Goal: Information Seeking & Learning: Learn about a topic

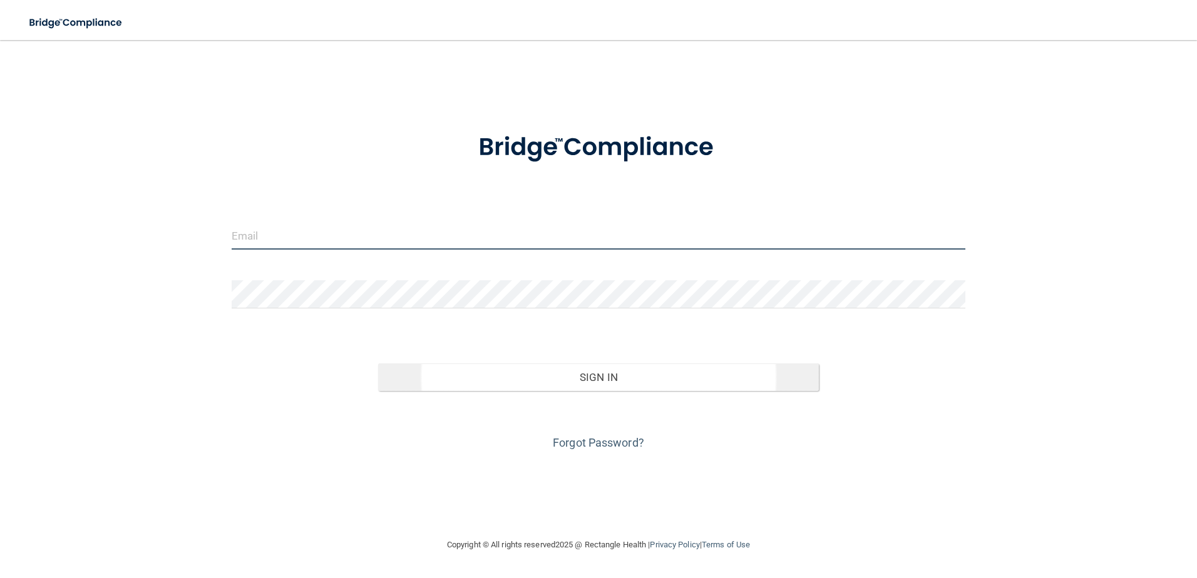
type input "[PERSON_NAME][EMAIL_ADDRESS][DOMAIN_NAME]"
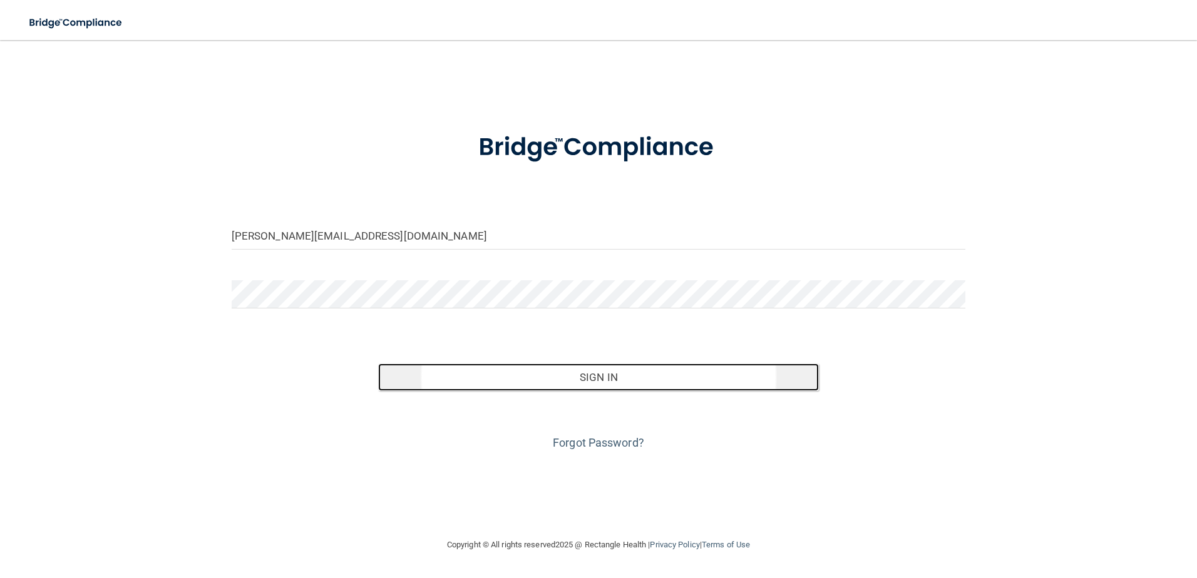
click at [603, 371] on button "Sign In" at bounding box center [598, 378] width 441 height 28
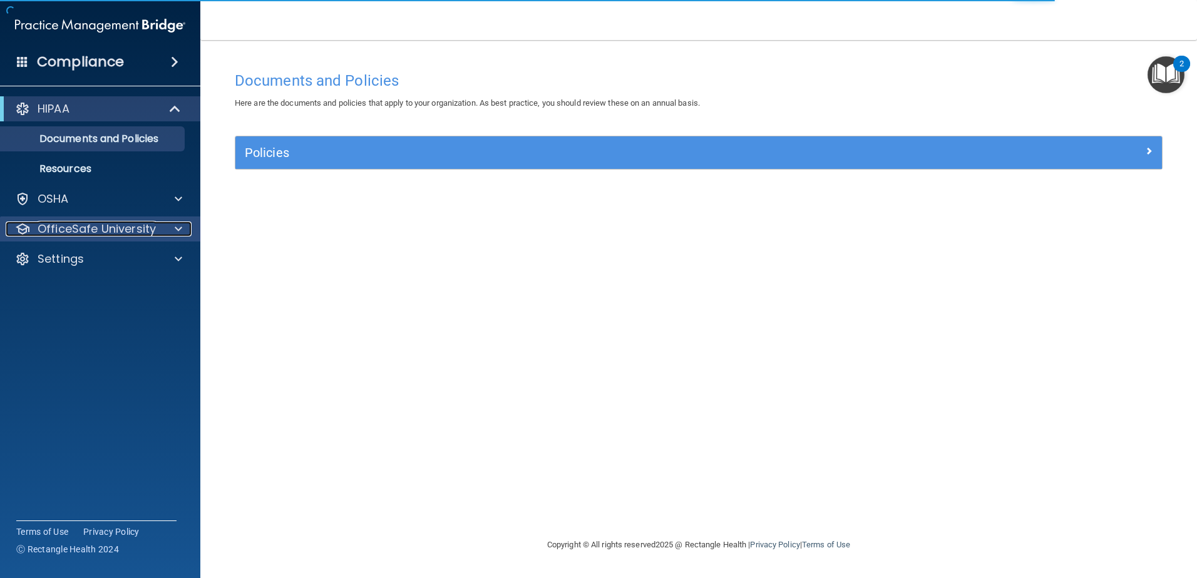
click at [69, 223] on p "OfficeSafe University" at bounding box center [97, 229] width 118 height 15
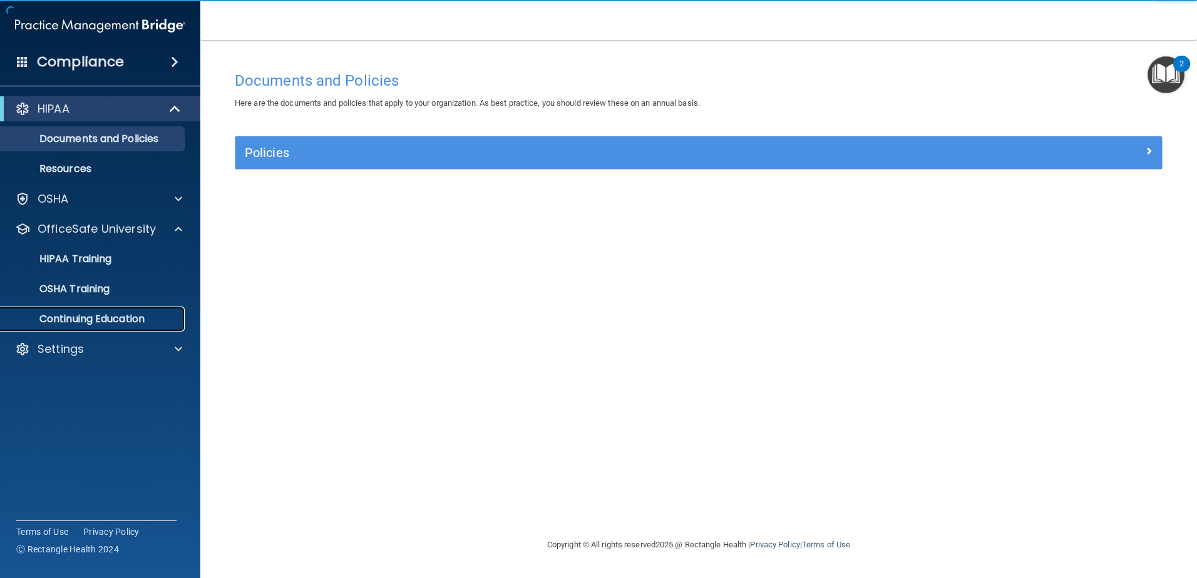
click at [68, 320] on p "Continuing Education" at bounding box center [93, 319] width 171 height 13
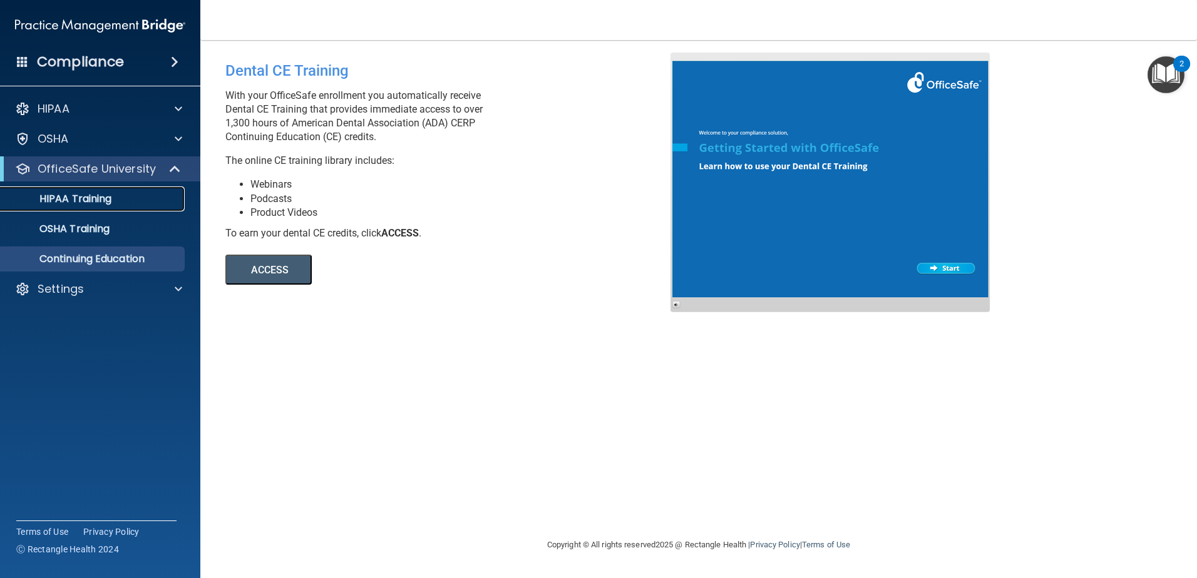
click at [69, 208] on link "HIPAA Training" at bounding box center [85, 199] width 197 height 25
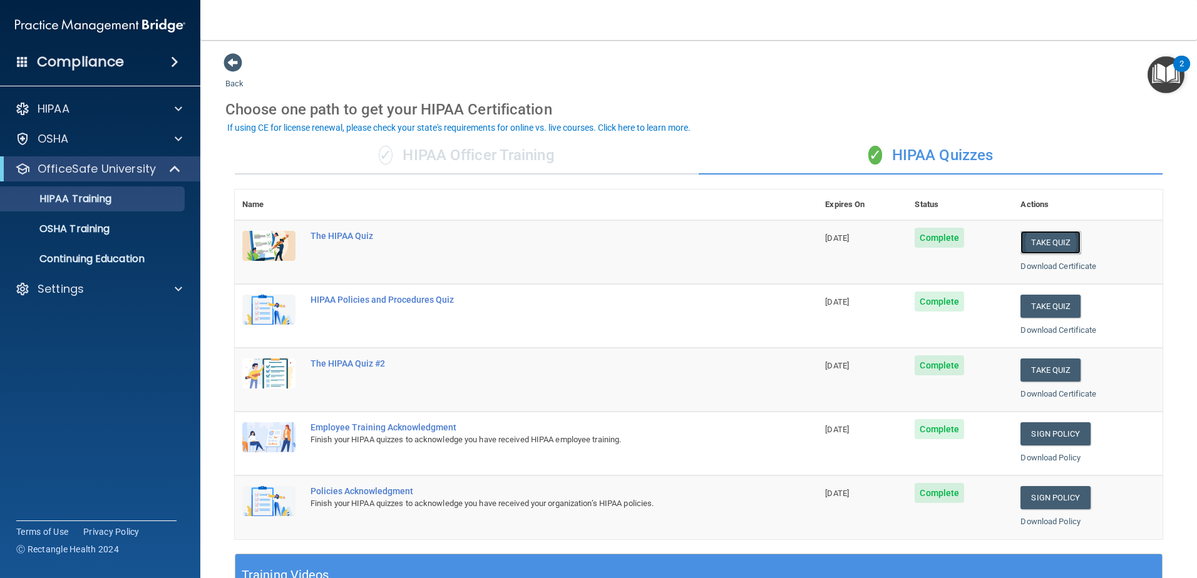
click at [1037, 242] on button "Take Quiz" at bounding box center [1050, 242] width 60 height 23
